Goal: Task Accomplishment & Management: Complete application form

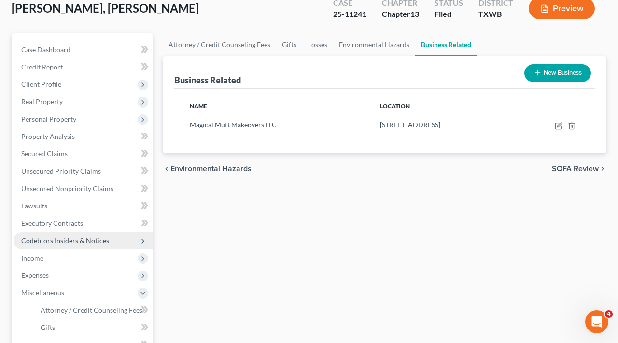
scroll to position [83, 0]
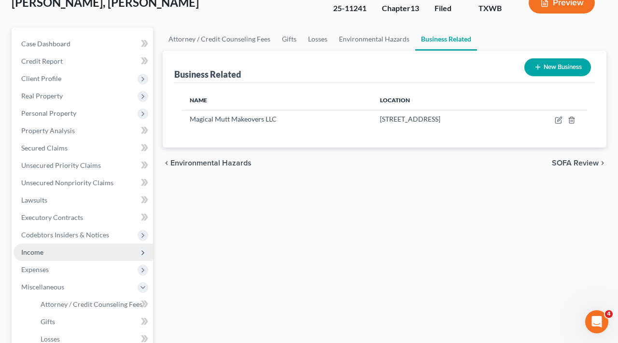
click at [27, 250] on span "Income" at bounding box center [32, 252] width 22 height 8
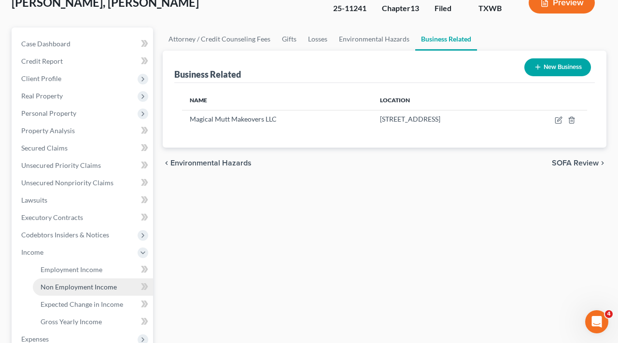
click at [74, 287] on span "Non Employment Income" at bounding box center [79, 287] width 76 height 8
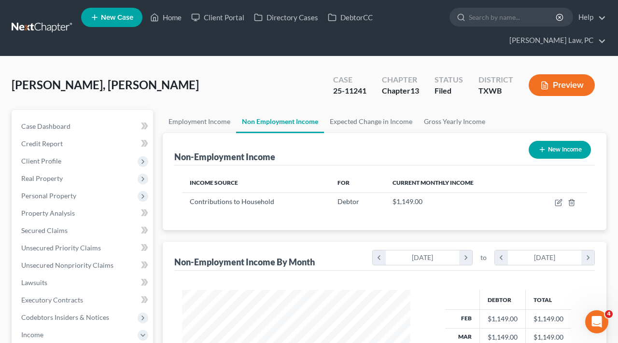
scroll to position [173, 248]
click at [197, 123] on link "Employment Income" at bounding box center [199, 121] width 73 height 23
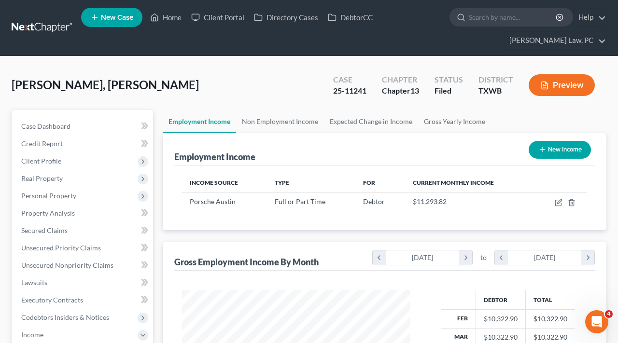
scroll to position [173, 248]
click at [275, 126] on link "Non Employment Income" at bounding box center [280, 121] width 88 height 23
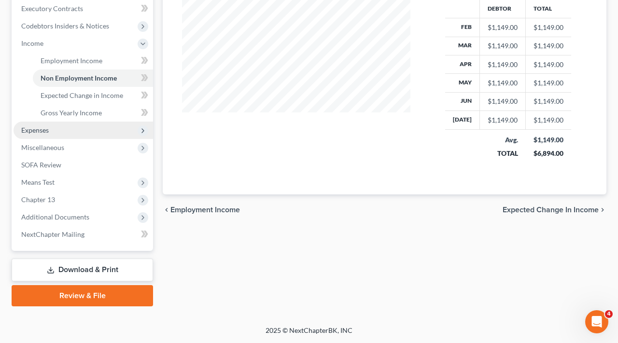
scroll to position [292, 0]
click at [39, 131] on span "Expenses" at bounding box center [35, 130] width 28 height 8
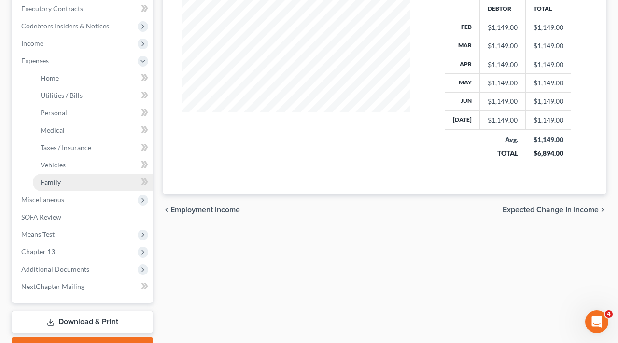
click at [61, 181] on link "Family" at bounding box center [93, 182] width 120 height 17
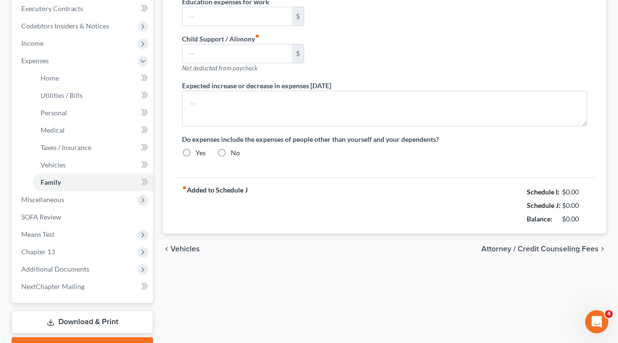
scroll to position [60, 0]
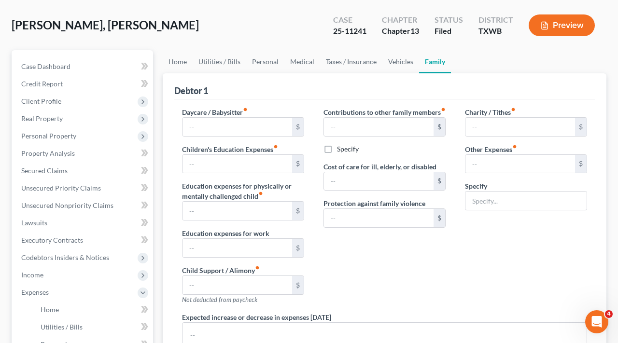
type input "100.00"
type input "0.00"
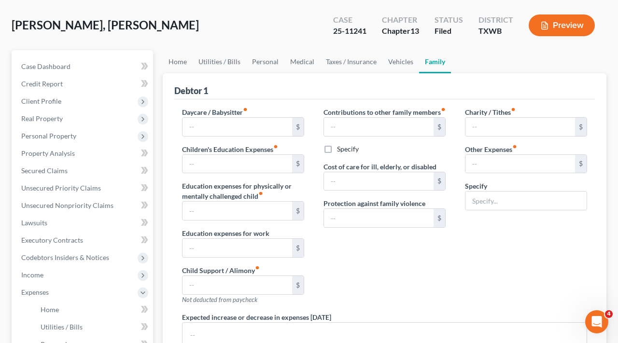
type input "0.00"
type input "771.00"
type input "Daughter Private Tuition/ Daughter's Gymnastics dues"
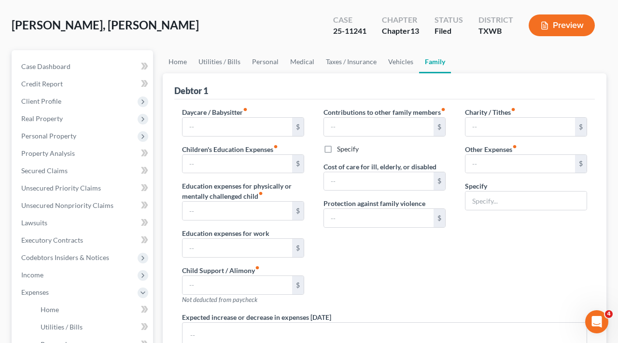
radio input "true"
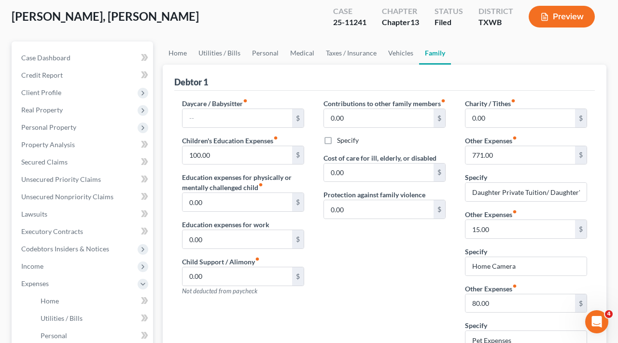
scroll to position [104, 0]
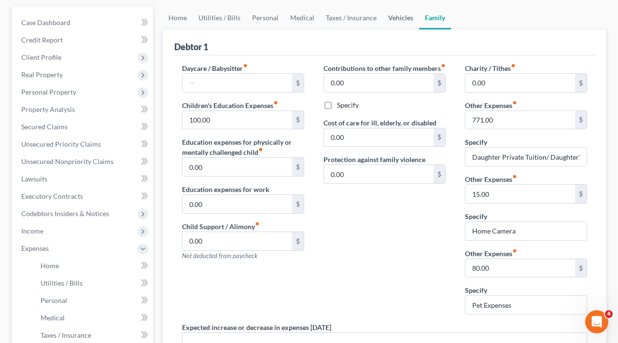
click at [393, 21] on link "Vehicles" at bounding box center [401, 17] width 37 height 23
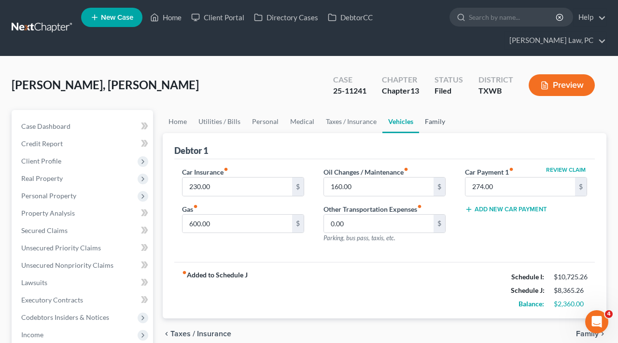
click at [437, 121] on link "Family" at bounding box center [435, 121] width 32 height 23
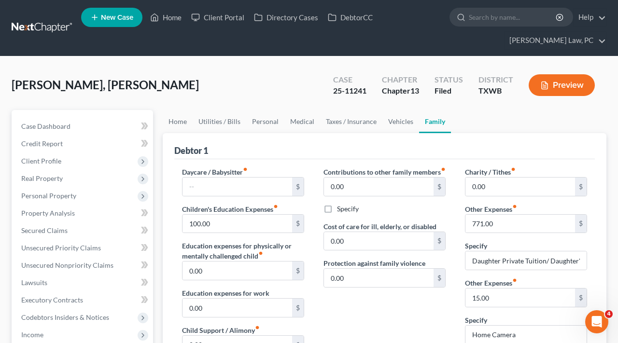
scroll to position [64, 0]
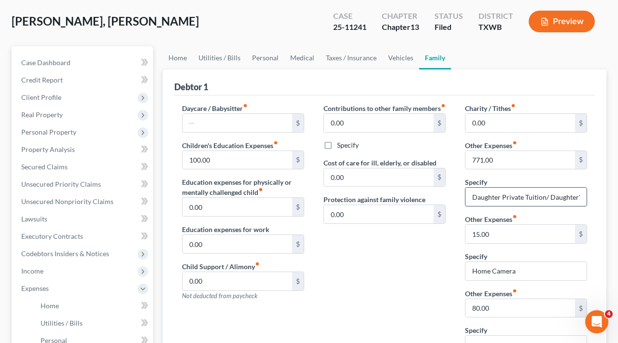
click at [561, 199] on input "Daughter Private Tuition/ Daughter's Gymnastics dues" at bounding box center [526, 197] width 121 height 18
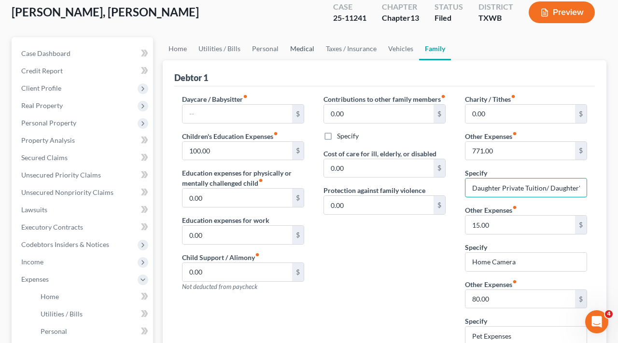
scroll to position [38, 0]
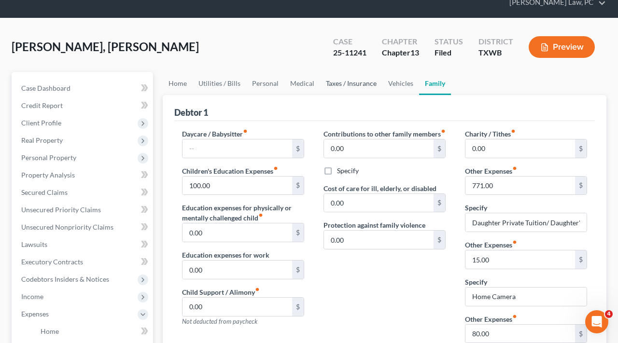
click at [338, 81] on link "Taxes / Insurance" at bounding box center [351, 83] width 62 height 23
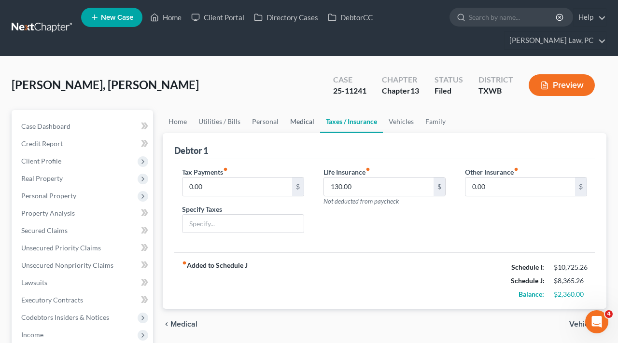
click at [297, 122] on link "Medical" at bounding box center [302, 121] width 36 height 23
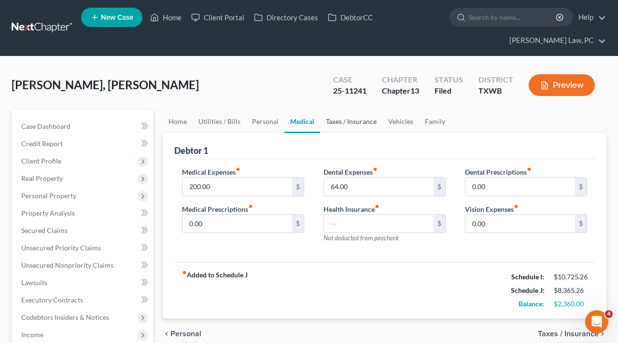
click at [361, 123] on link "Taxes / Insurance" at bounding box center [351, 121] width 62 height 23
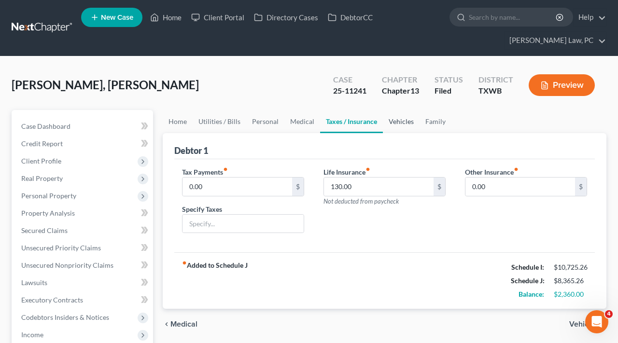
click at [395, 124] on link "Vehicles" at bounding box center [401, 121] width 37 height 23
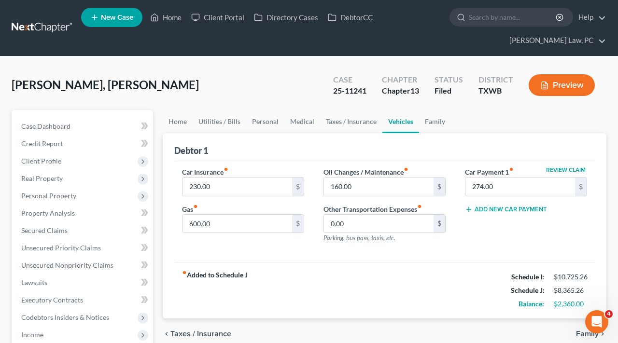
click at [243, 92] on div "[PERSON_NAME], [PERSON_NAME] Upgraded Case 25-11241 Chapter Chapter 13 Status […" at bounding box center [309, 89] width 595 height 42
click at [429, 128] on link "Family" at bounding box center [435, 121] width 32 height 23
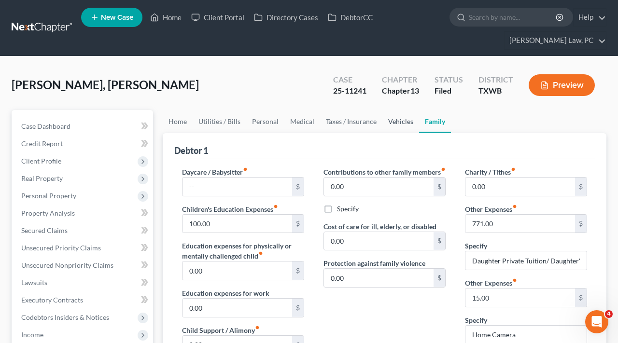
click at [386, 130] on link "Vehicles" at bounding box center [401, 121] width 37 height 23
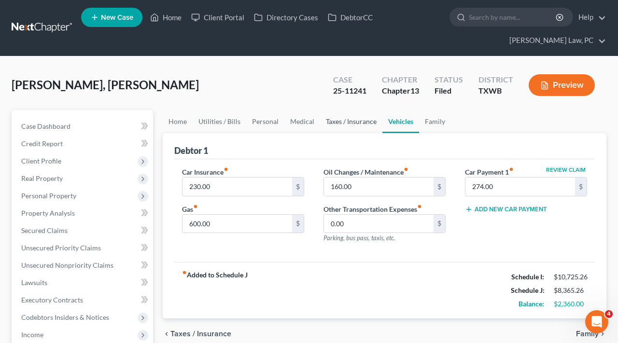
click at [338, 125] on link "Taxes / Insurance" at bounding box center [351, 121] width 62 height 23
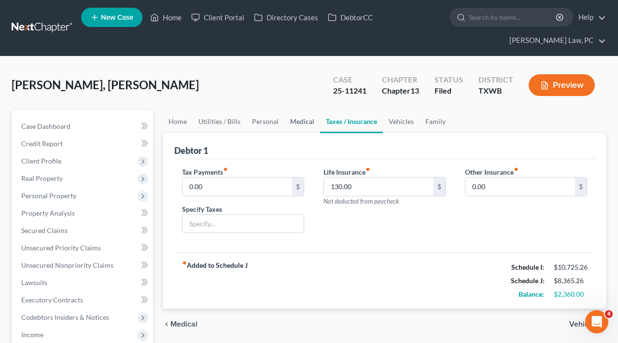
click at [304, 124] on link "Medical" at bounding box center [302, 121] width 36 height 23
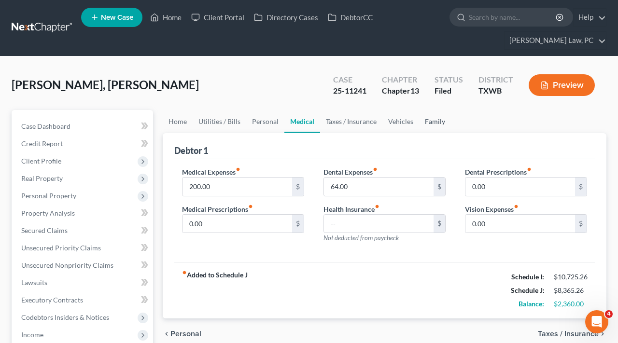
click at [434, 124] on link "Family" at bounding box center [435, 121] width 32 height 23
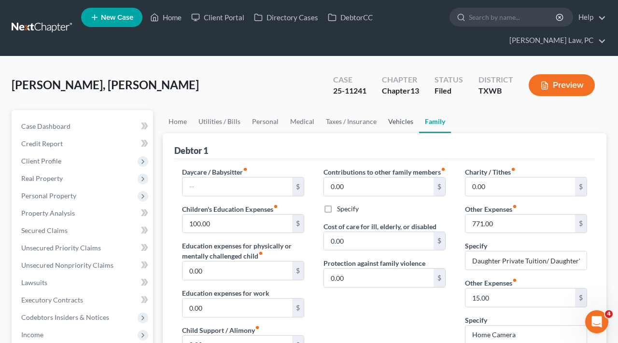
click at [396, 125] on link "Vehicles" at bounding box center [401, 121] width 37 height 23
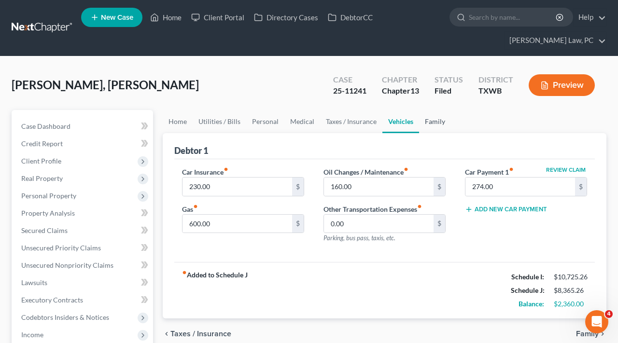
click at [431, 122] on link "Family" at bounding box center [435, 121] width 32 height 23
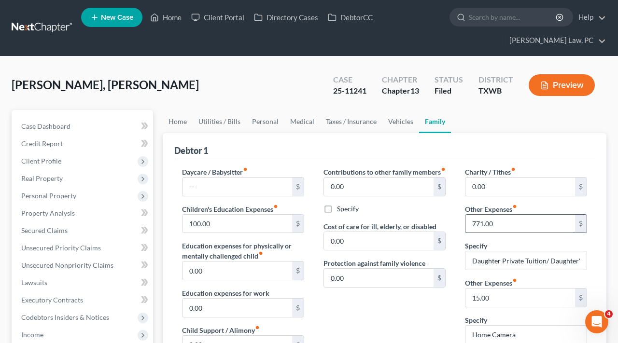
scroll to position [29, 0]
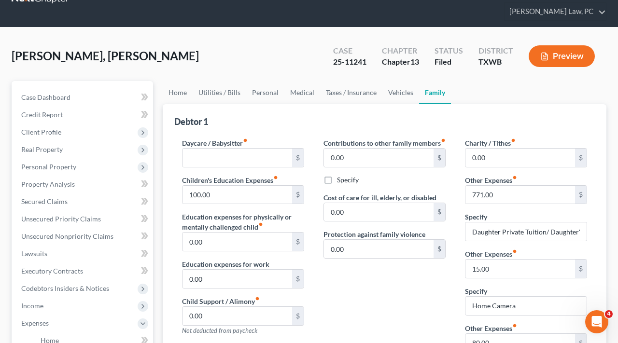
click at [552, 67] on button "Preview" at bounding box center [562, 56] width 66 height 22
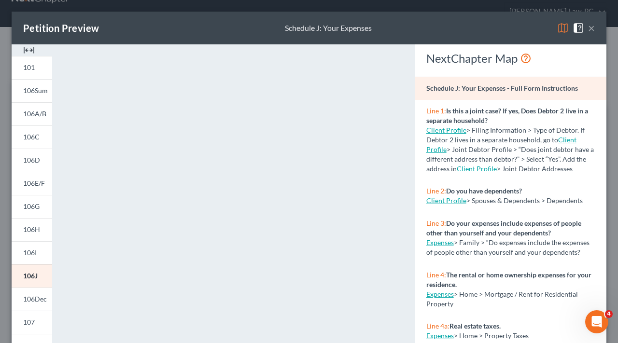
click at [594, 30] on button "×" at bounding box center [591, 28] width 7 height 12
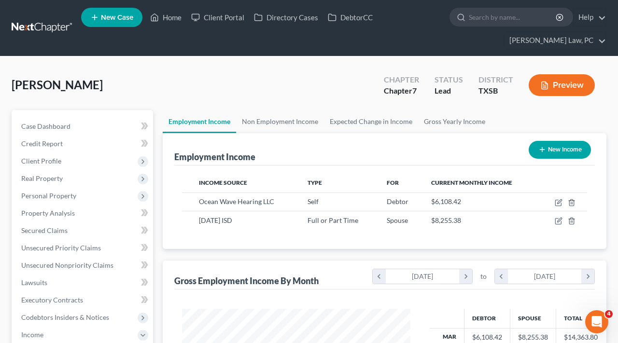
scroll to position [173, 248]
click at [34, 29] on link at bounding box center [43, 27] width 62 height 17
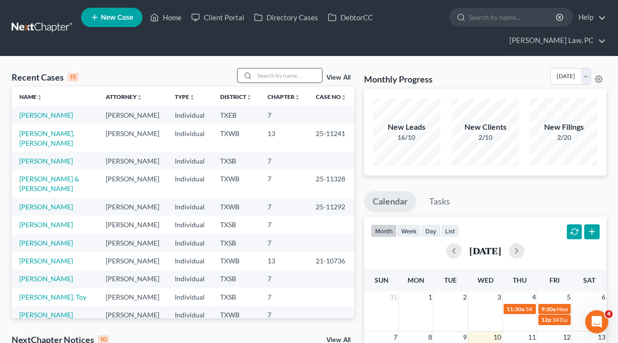
click at [272, 77] on input "search" at bounding box center [289, 76] width 68 height 14
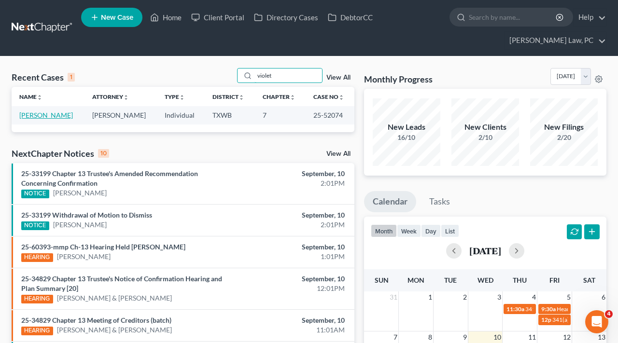
type input "violet"
click at [30, 117] on link "[PERSON_NAME]" at bounding box center [46, 115] width 54 height 8
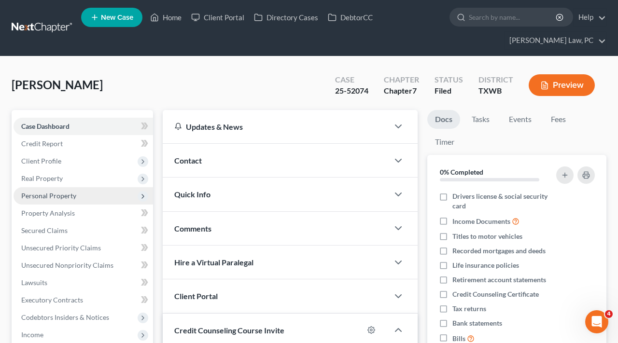
click at [36, 194] on span "Personal Property" at bounding box center [48, 196] width 55 height 8
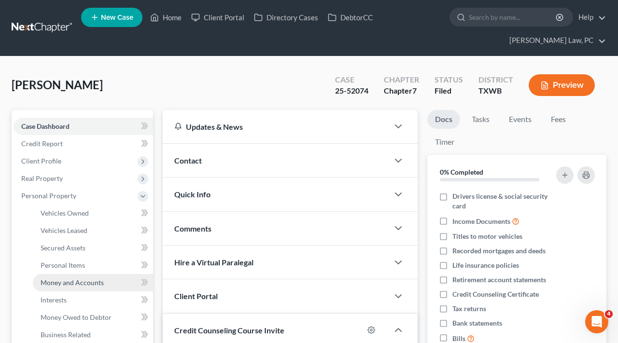
click at [66, 280] on span "Money and Accounts" at bounding box center [72, 283] width 63 height 8
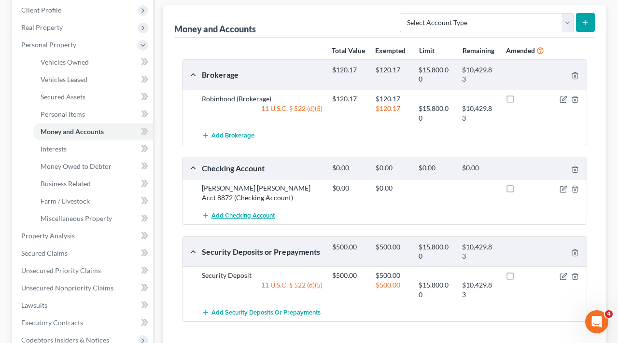
scroll to position [149, 0]
